Goal: Transaction & Acquisition: Download file/media

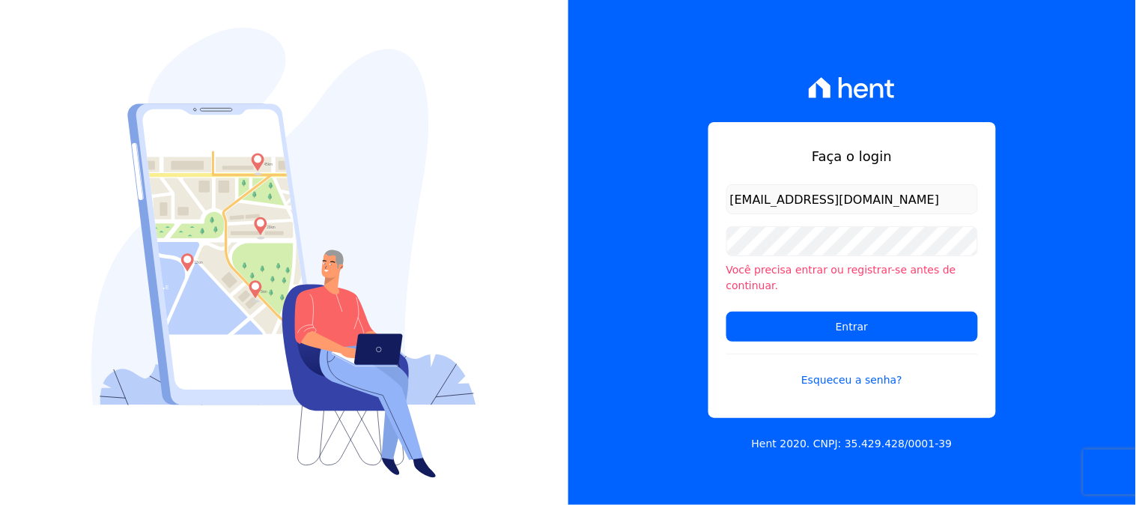
type input "[EMAIL_ADDRESS][DOMAIN_NAME]"
click at [727, 312] on input "Entrar" at bounding box center [853, 327] width 252 height 30
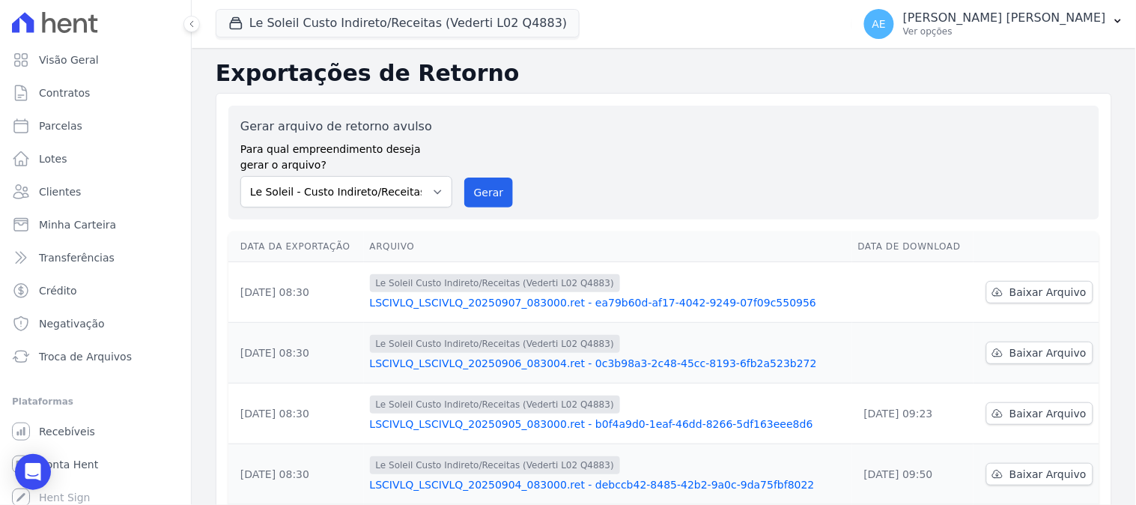
scroll to position [249, 0]
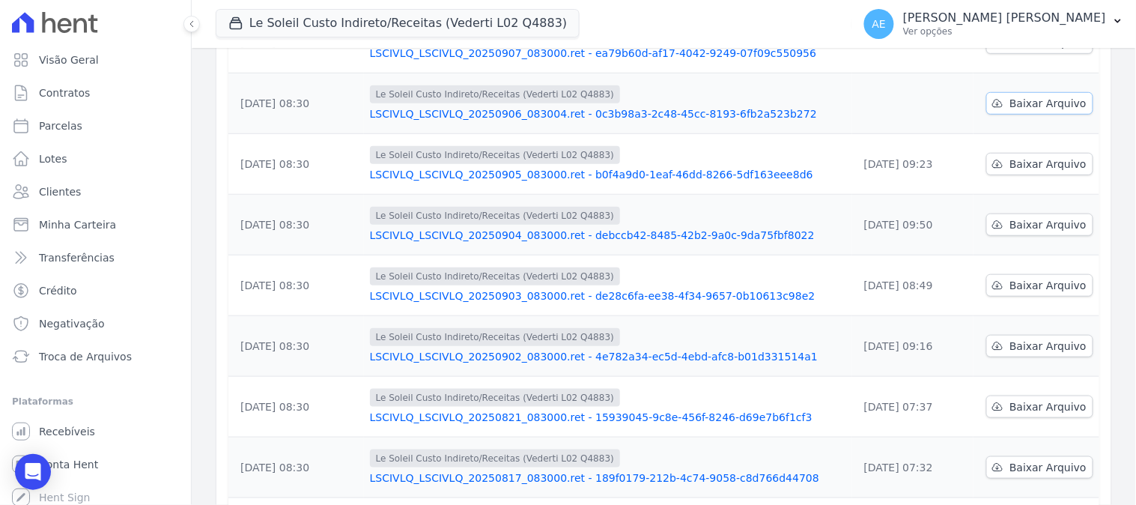
click at [1049, 102] on span "Baixar Arquivo" at bounding box center [1048, 103] width 77 height 15
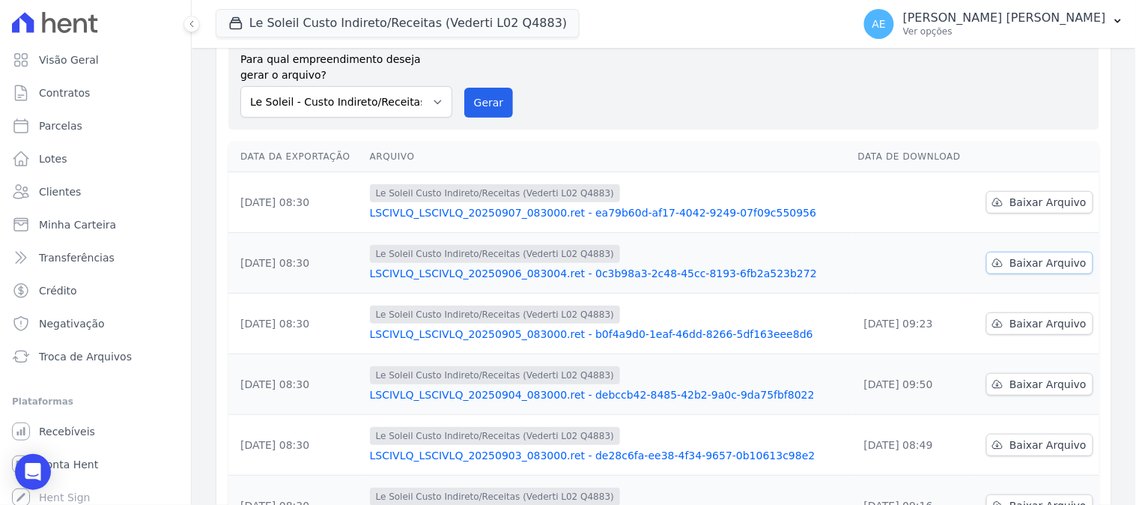
scroll to position [83, 0]
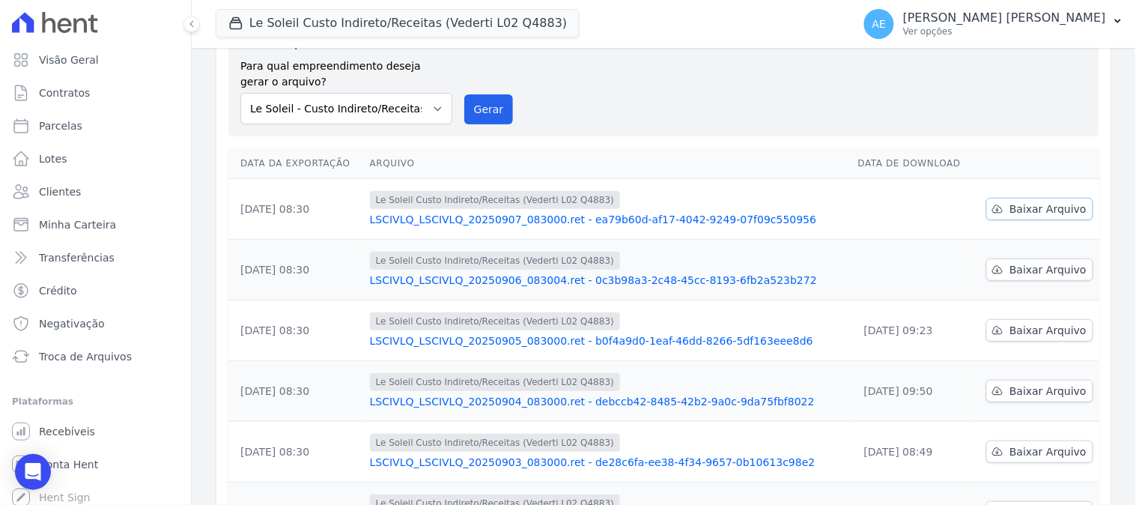
click at [1031, 211] on span "Baixar Arquivo" at bounding box center [1048, 209] width 77 height 15
click at [283, 21] on button "Le Soleil Custo Indireto/Receitas (Vederti L02 Q4883)" at bounding box center [398, 23] width 364 height 28
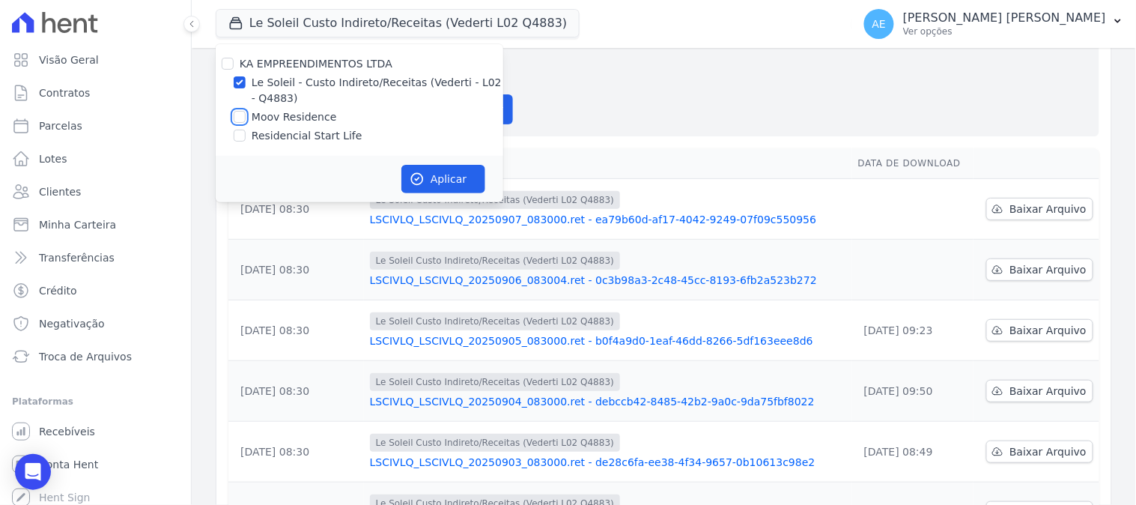
click at [237, 117] on input "Moov Residence" at bounding box center [240, 117] width 12 height 12
checkbox input "true"
click at [240, 81] on input "Le Soleil - Custo Indireto/Receitas (Vederti - L02 - Q4883)" at bounding box center [240, 82] width 12 height 12
checkbox input "false"
click at [439, 186] on button "Aplicar" at bounding box center [444, 179] width 84 height 28
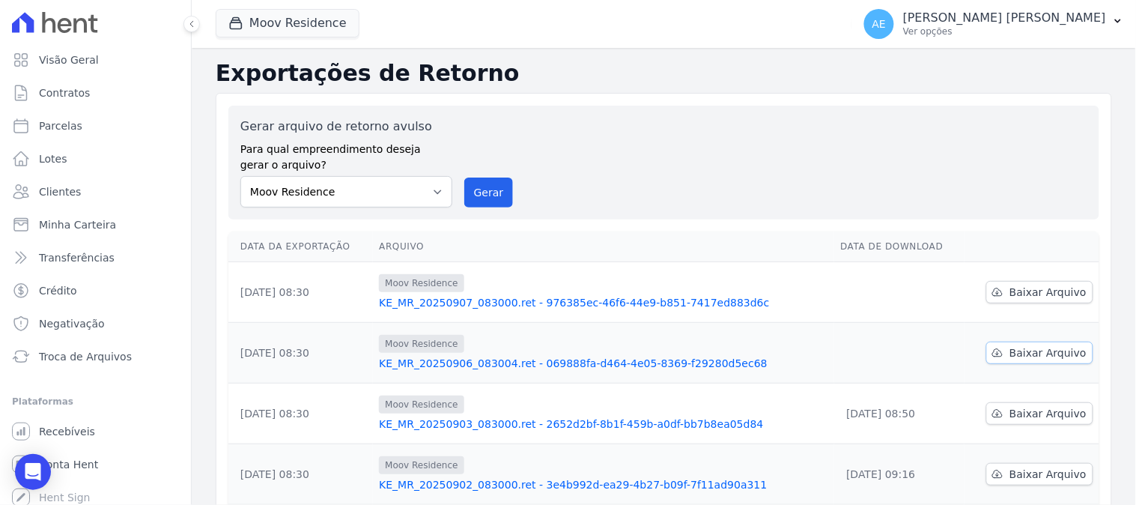
click at [1043, 352] on span "Baixar Arquivo" at bounding box center [1048, 352] width 77 height 15
click at [1020, 292] on span "Baixar Arquivo" at bounding box center [1048, 292] width 77 height 15
click at [281, 19] on button "Moov Residence" at bounding box center [288, 23] width 144 height 28
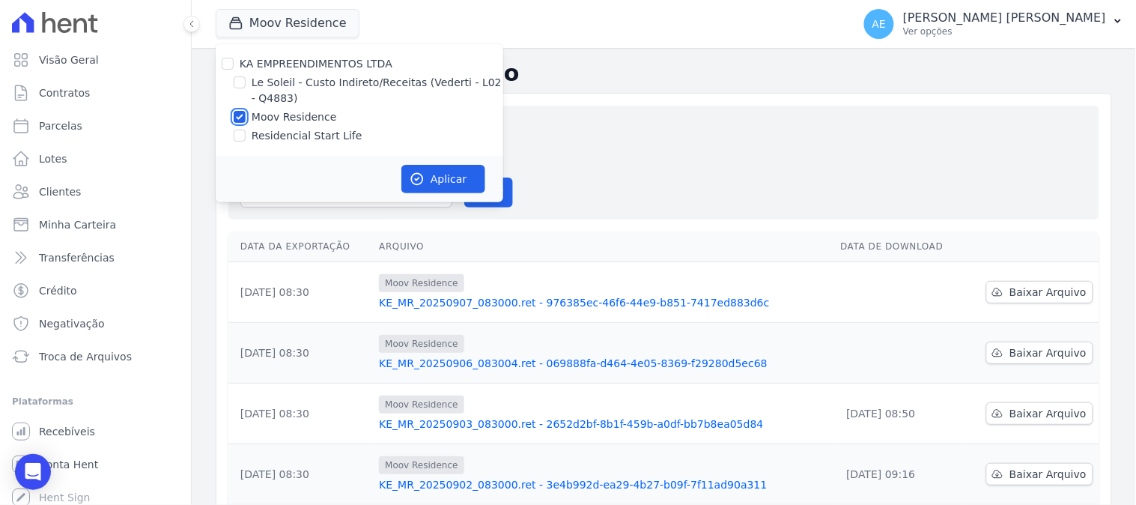
click at [236, 112] on input "Moov Residence" at bounding box center [240, 117] width 12 height 12
checkbox input "false"
click at [240, 136] on input "Residencial Start Life" at bounding box center [240, 136] width 12 height 12
checkbox input "true"
click at [431, 177] on button "Aplicar" at bounding box center [444, 179] width 84 height 28
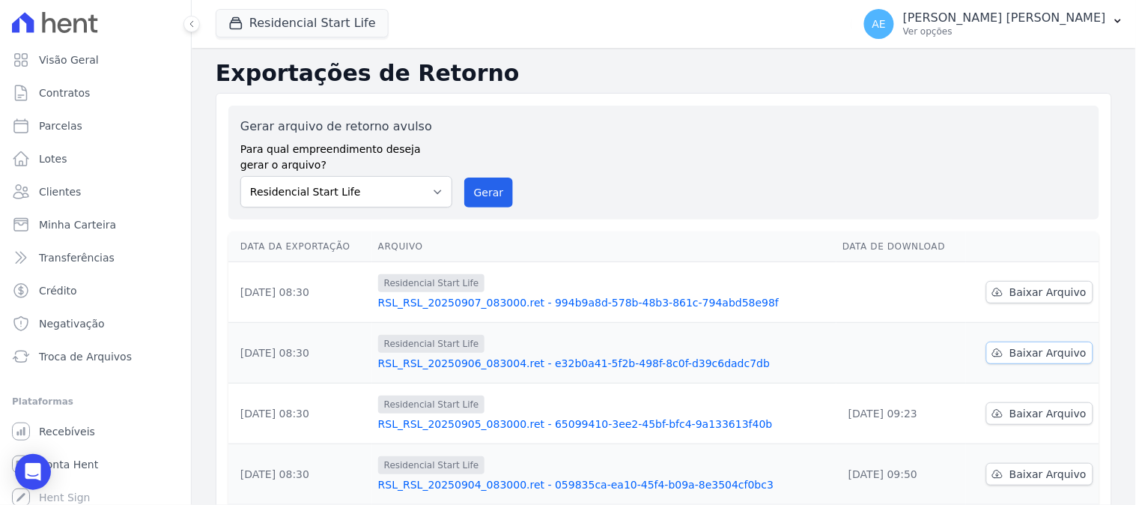
click at [1042, 362] on link "Baixar Arquivo" at bounding box center [1040, 353] width 107 height 22
click at [1014, 294] on span "Baixar Arquivo" at bounding box center [1048, 292] width 77 height 15
